Goal: Information Seeking & Learning: Learn about a topic

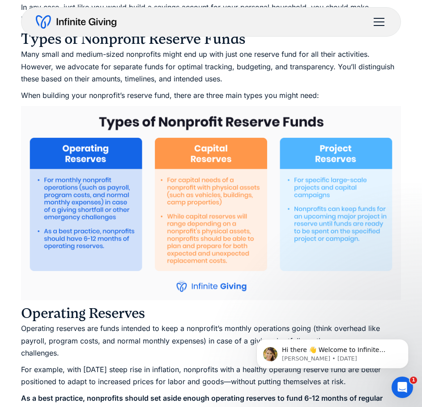
scroll to position [1118, 0]
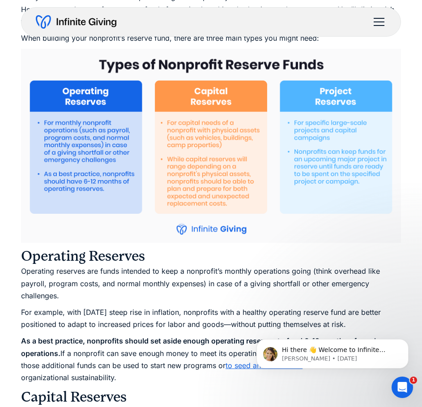
drag, startPoint x: 25, startPoint y: 254, endPoint x: 110, endPoint y: 368, distance: 142.0
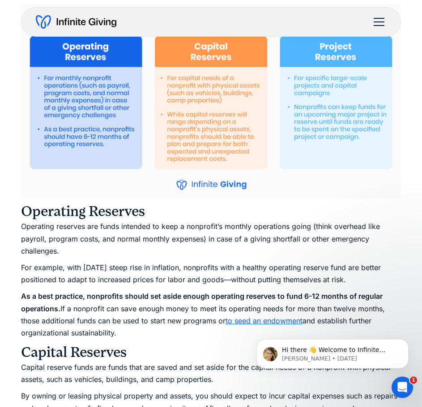
click at [60, 241] on p "Operating reserves are funds intended to keep a nonprofit’s monthly operations …" at bounding box center [211, 239] width 380 height 37
click at [61, 255] on p "Operating reserves are funds intended to keep a nonprofit’s monthly operations …" at bounding box center [211, 239] width 380 height 37
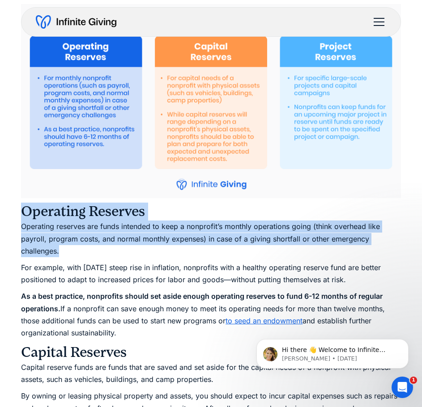
drag, startPoint x: 64, startPoint y: 255, endPoint x: 25, endPoint y: 216, distance: 55.4
copy div "Operating Reserves Operating reserves are funds intended to keep a nonprofit’s …"
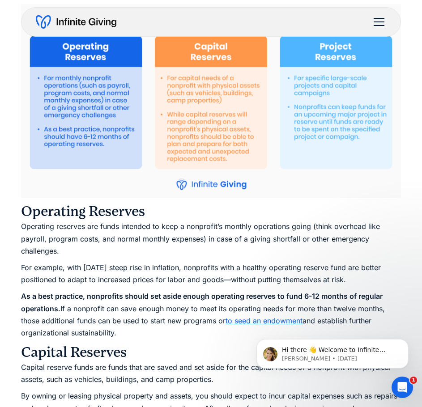
click at [140, 271] on p "For example, with [DATE] steep rise in inflation, nonprofits with a healthy ope…" at bounding box center [211, 274] width 380 height 24
drag, startPoint x: 21, startPoint y: 302, endPoint x: 128, endPoint y: 334, distance: 111.7
click at [128, 279] on p "As a best practice, nonprofits should set aside enough operating reserves to fu…" at bounding box center [211, 314] width 380 height 49
copy p "As a best practice, nonprofits should set aside enough operating reserves to fu…"
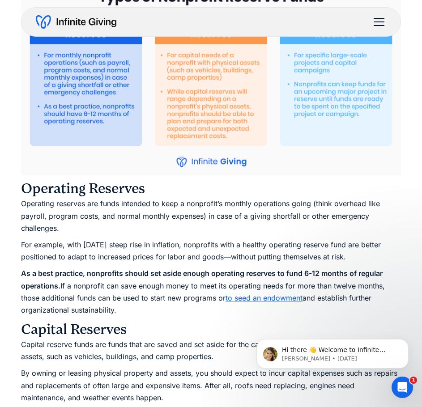
scroll to position [1253, 0]
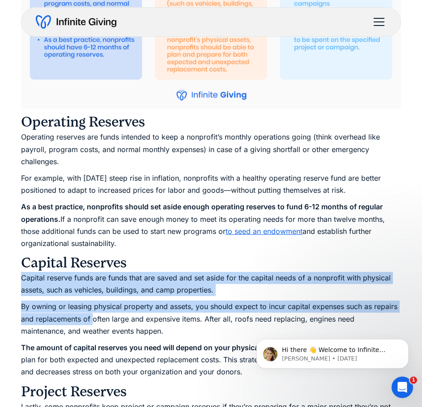
drag, startPoint x: 30, startPoint y: 280, endPoint x: 94, endPoint y: 319, distance: 75.4
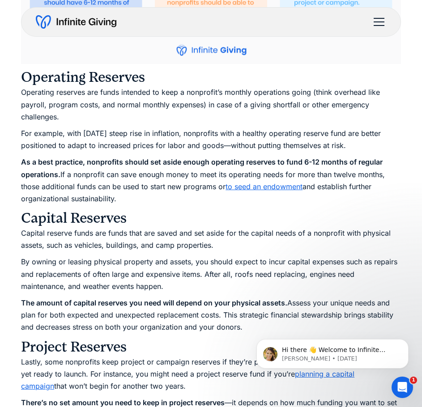
click at [81, 223] on h3 "Capital Reserves" at bounding box center [211, 218] width 380 height 18
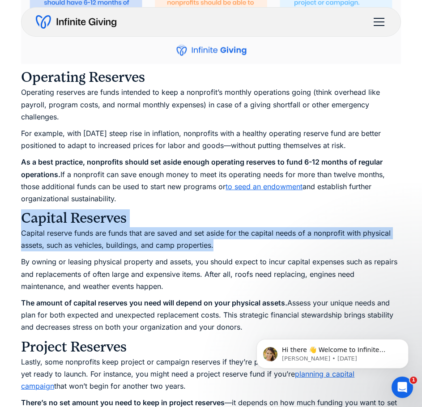
drag, startPoint x: 23, startPoint y: 217, endPoint x: 214, endPoint y: 254, distance: 195.1
copy div "Capital Reserves Capital reserve funds are funds that are saved and set aside f…"
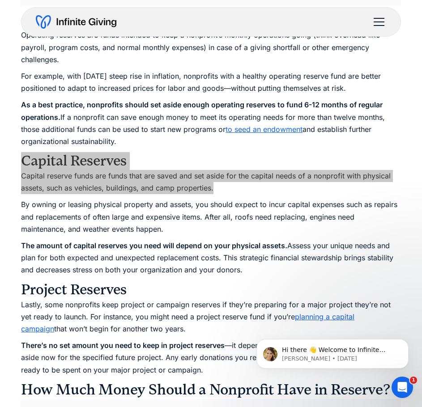
scroll to position [1432, 0]
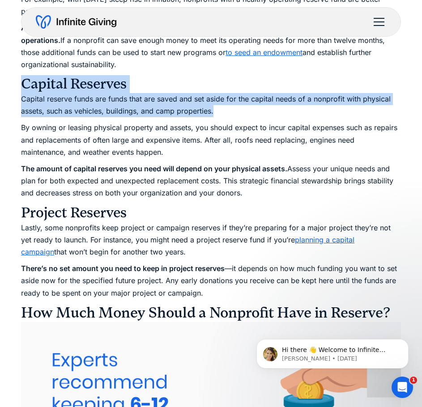
drag, startPoint x: 22, startPoint y: 213, endPoint x: 159, endPoint y: 251, distance: 141.7
copy div "Project Reserves Lastly, some nonprofits keep project or campaign reserves if t…"
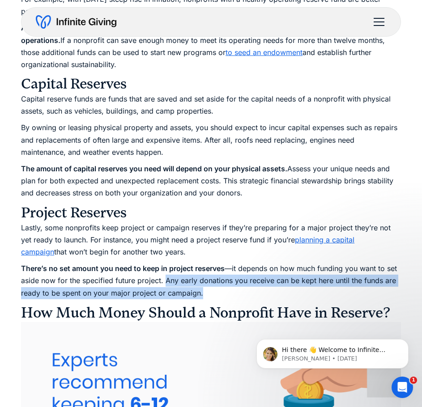
drag, startPoint x: 166, startPoint y: 281, endPoint x: 201, endPoint y: 295, distance: 37.9
click at [201, 279] on p "There’s no set amount you need to keep in project reserves —it depends on how m…" at bounding box center [211, 281] width 380 height 37
copy p "Any early donations you receive can be kept here until the funds are ready to b…"
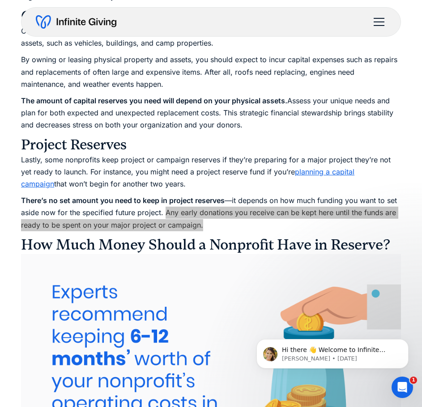
scroll to position [1476, 0]
